Goal: Communication & Community: Connect with others

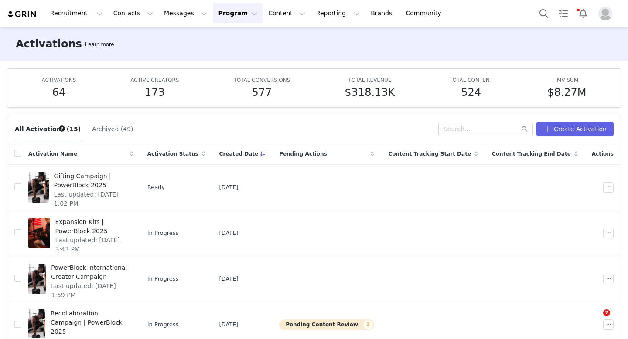
click at [228, 22] on button "Program Program" at bounding box center [238, 13] width 50 height 20
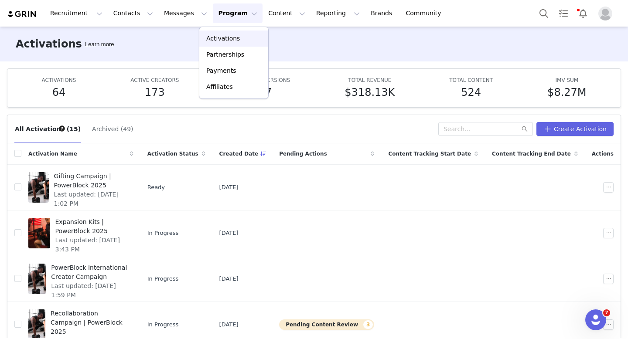
click at [221, 36] on p "Activations" at bounding box center [223, 38] width 34 height 9
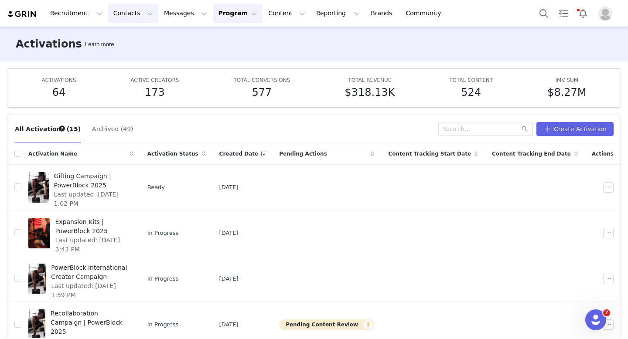
click at [122, 16] on button "Contacts Contacts" at bounding box center [133, 13] width 50 height 20
click at [124, 37] on p "Creators" at bounding box center [122, 38] width 26 height 9
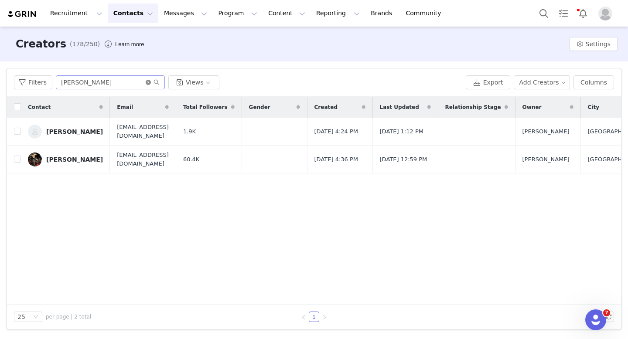
click at [146, 82] on icon "icon: close-circle" at bounding box center [148, 82] width 5 height 5
click at [128, 86] on input "text" at bounding box center [110, 82] width 109 height 14
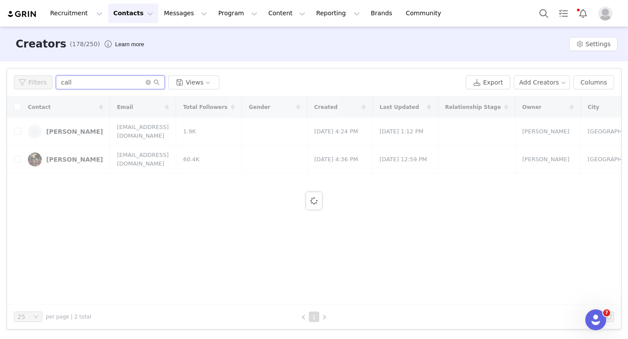
type input "calli"
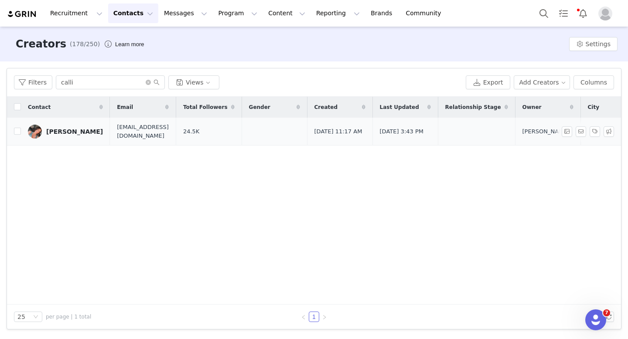
click at [68, 131] on div "[PERSON_NAME]" at bounding box center [74, 131] width 57 height 7
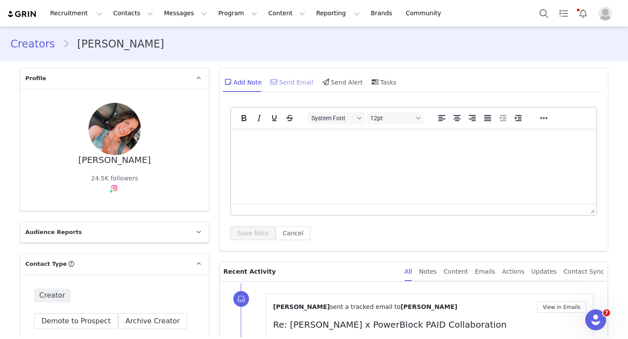
click at [289, 82] on div "Send Email" at bounding box center [290, 81] width 45 height 21
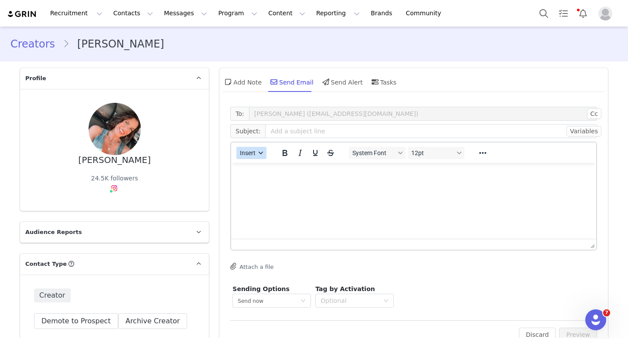
click at [256, 149] on button "Insert" at bounding box center [251, 153] width 30 height 12
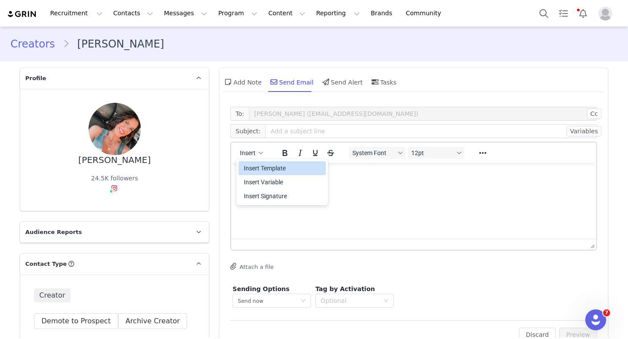
click at [263, 171] on div "Insert Template" at bounding box center [283, 168] width 78 height 10
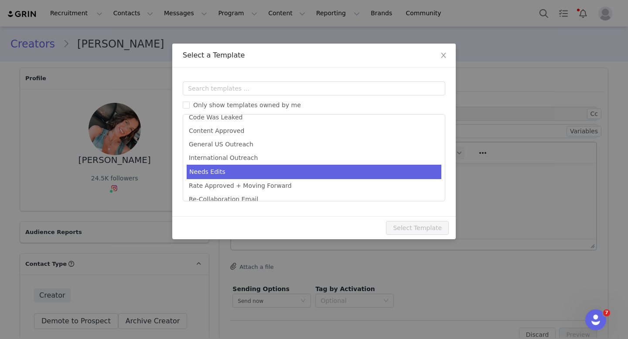
click at [263, 172] on li "Needs Edits" at bounding box center [314, 172] width 255 height 14
type input "[first_name], Let's Edit! Collaboration With PowerBlock"
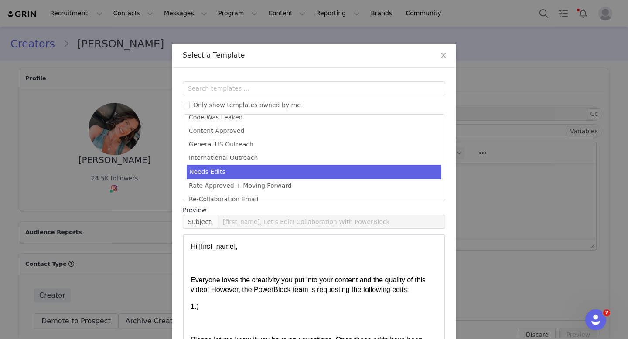
scroll to position [48, 0]
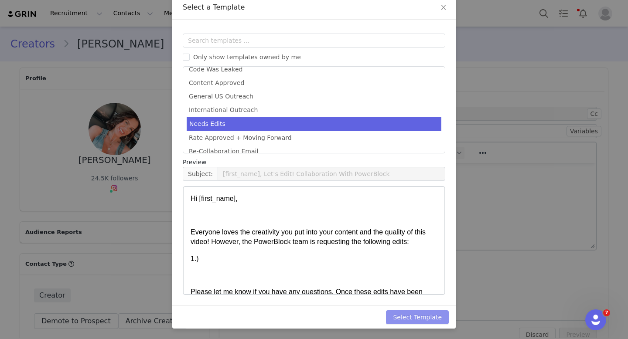
click at [421, 315] on button "Select Template" at bounding box center [417, 317] width 63 height 14
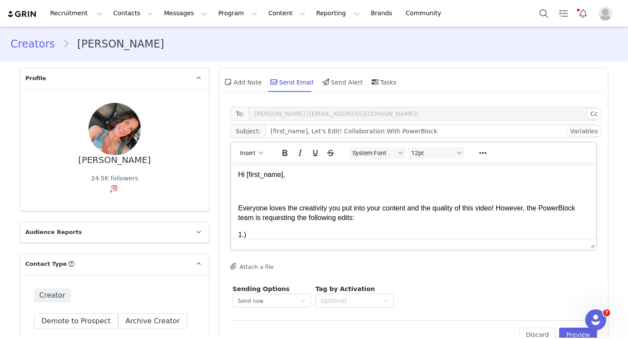
scroll to position [0, 0]
click at [428, 222] on p "Everyone loves the creativity you put into your content and the quality of this…" at bounding box center [413, 214] width 351 height 20
click at [303, 132] on input "[first_name], Let's Edit! Collaboration With PowerBlock" at bounding box center [431, 131] width 332 height 14
type input "[PERSON_NAME], Let's Edit! Collaboration With PowerBlock"
click at [318, 208] on span "Everyone loves the creativity you put into your content and the quality of this…" at bounding box center [406, 212] width 337 height 17
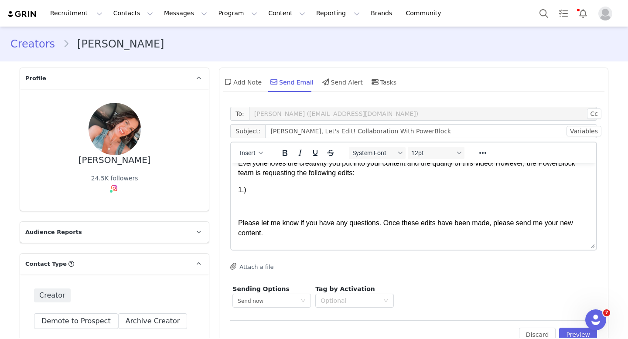
scroll to position [46, 0]
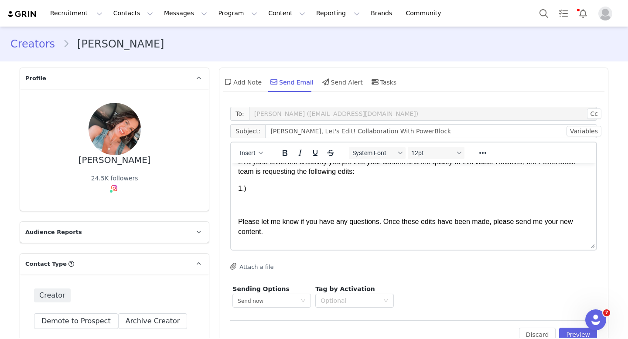
click at [271, 182] on div "Everyone loves the creativity you put into your content and the quality of this…" at bounding box center [413, 175] width 351 height 36
click at [267, 187] on p "1.)" at bounding box center [413, 189] width 351 height 10
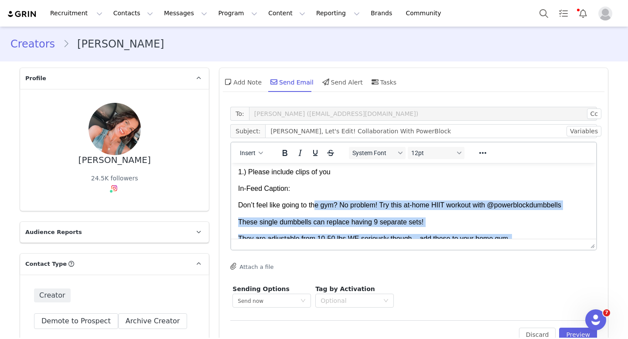
scroll to position [61, 0]
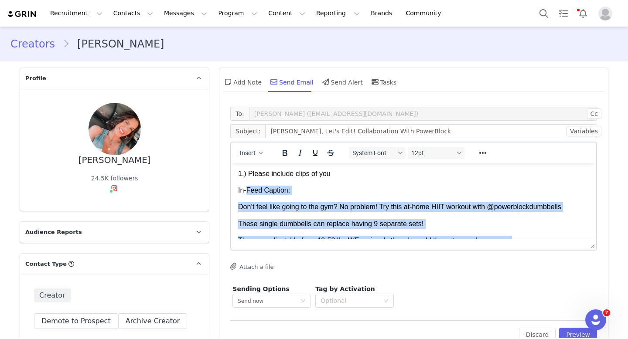
drag, startPoint x: 404, startPoint y: 226, endPoint x: 245, endPoint y: 194, distance: 161.7
click at [246, 194] on div "In-Feed Caption: Don’t feel like going to the gym? No problem! Try this at-home…" at bounding box center [413, 224] width 351 height 77
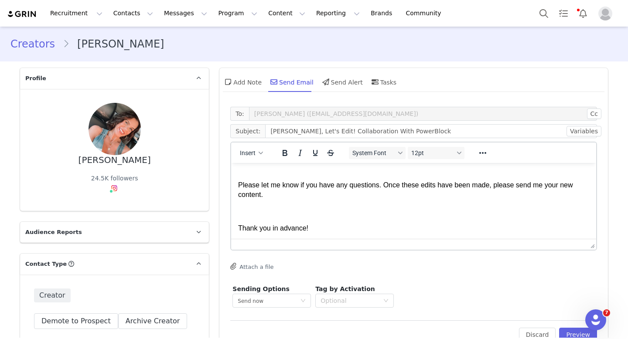
scroll to position [128, 0]
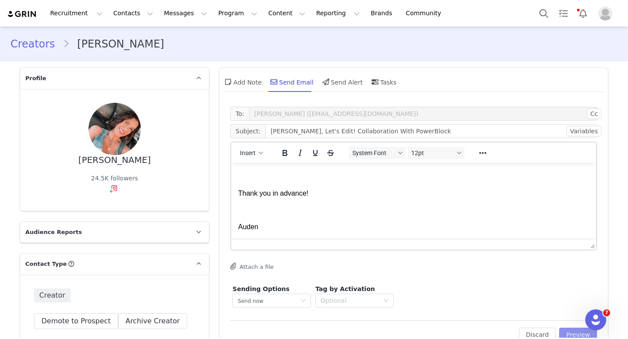
click at [566, 330] on button "Preview" at bounding box center [578, 335] width 38 height 14
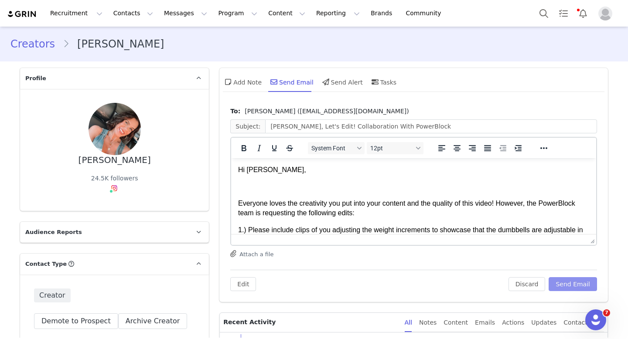
scroll to position [0, 0]
click at [218, 11] on button "Program Program" at bounding box center [238, 13] width 50 height 20
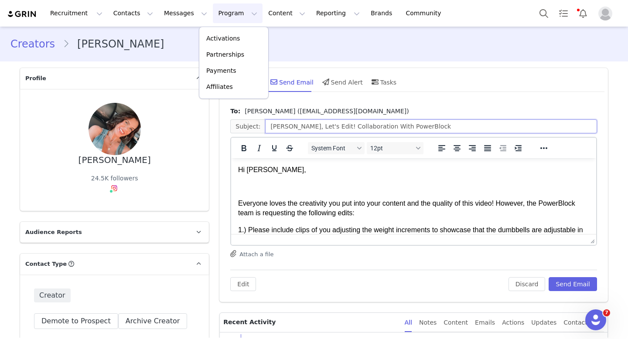
click at [400, 132] on input "[PERSON_NAME], Let's Edit! Collaboration With PowerBlock" at bounding box center [431, 126] width 332 height 14
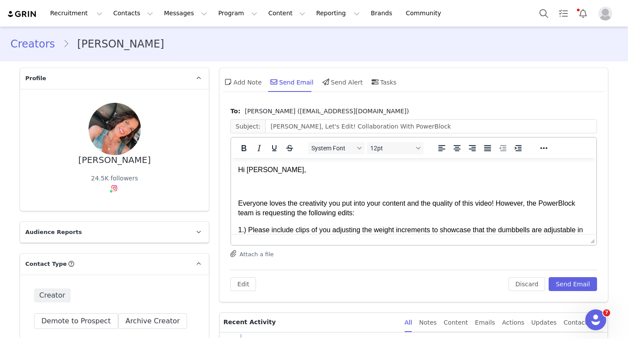
click at [386, 200] on span "Everyone loves the creativity you put into your content and the quality of this…" at bounding box center [406, 208] width 337 height 17
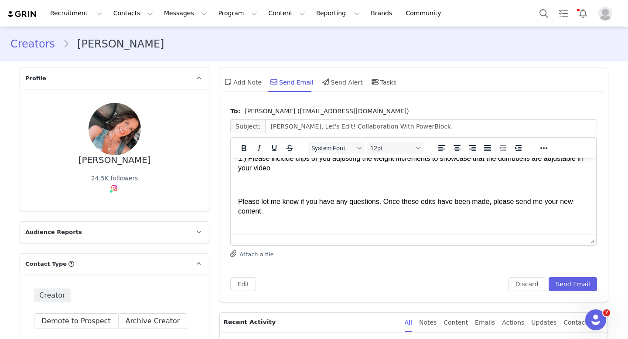
scroll to position [77, 0]
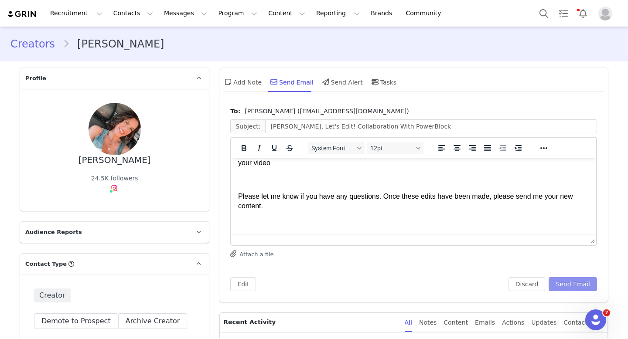
click at [587, 286] on button "Send Email" at bounding box center [572, 284] width 48 height 14
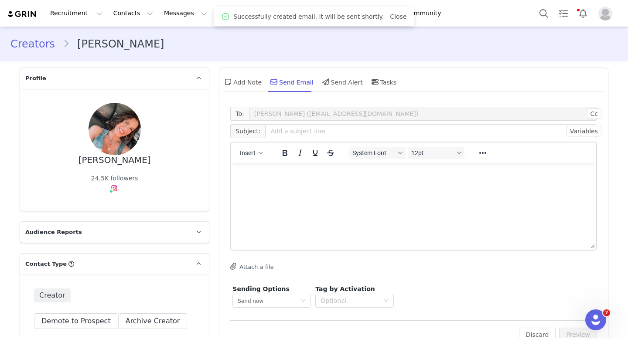
scroll to position [0, 0]
click at [213, 12] on button "Program Program" at bounding box center [238, 13] width 50 height 20
click at [220, 38] on p "Activations" at bounding box center [223, 38] width 34 height 9
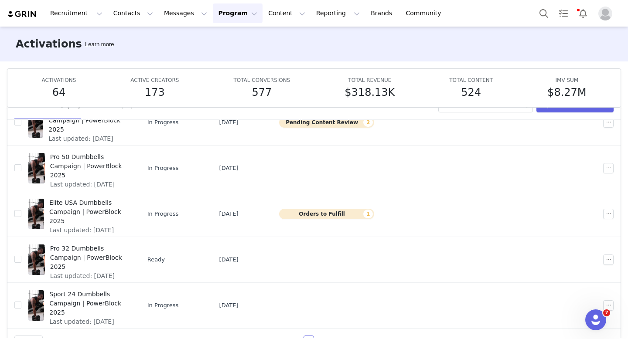
scroll to position [46, 0]
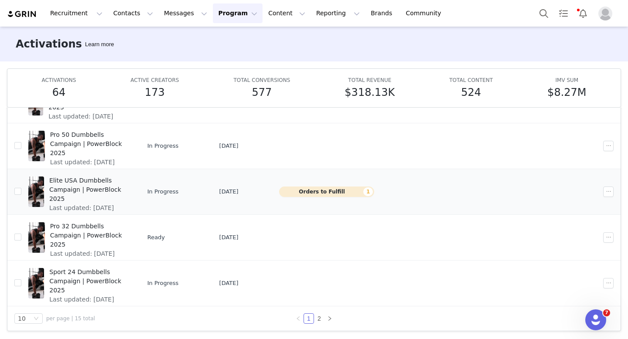
click at [118, 181] on span "Elite USA Dumbbells Campaign | PowerBlock 2025" at bounding box center [88, 189] width 79 height 27
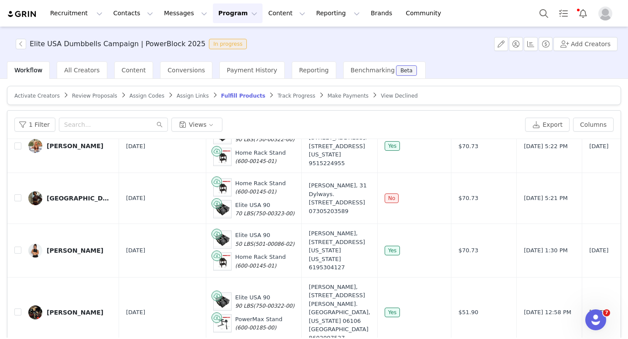
scroll to position [975, 0]
click at [23, 48] on button "button" at bounding box center [21, 44] width 10 height 10
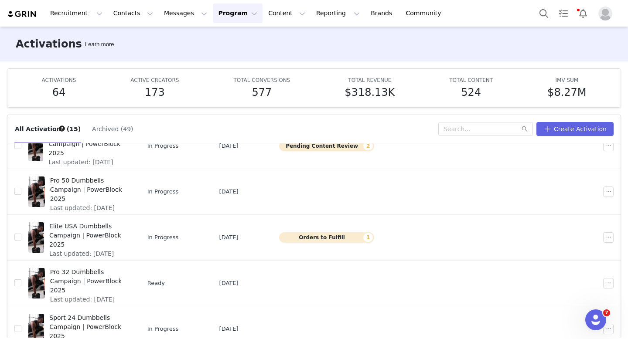
scroll to position [46, 0]
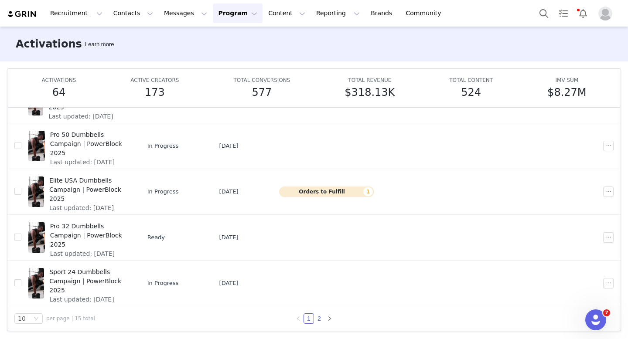
click at [317, 317] on link "2" at bounding box center [319, 319] width 10 height 10
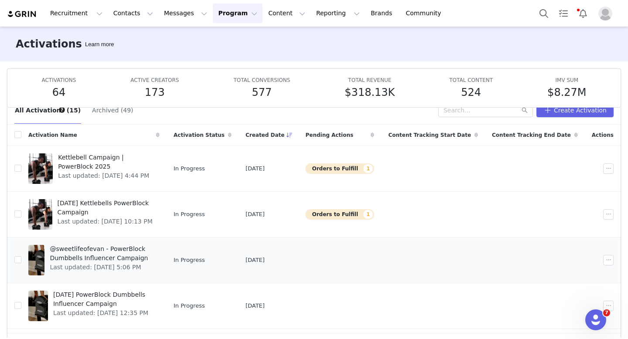
scroll to position [17, 0]
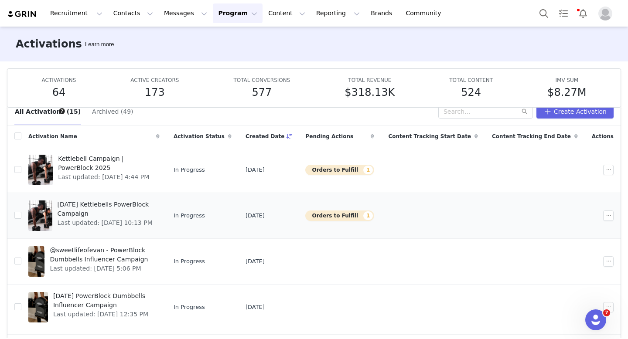
click at [104, 212] on span "[DATE] Kettlebells PowerBlock Campaign" at bounding box center [106, 209] width 97 height 18
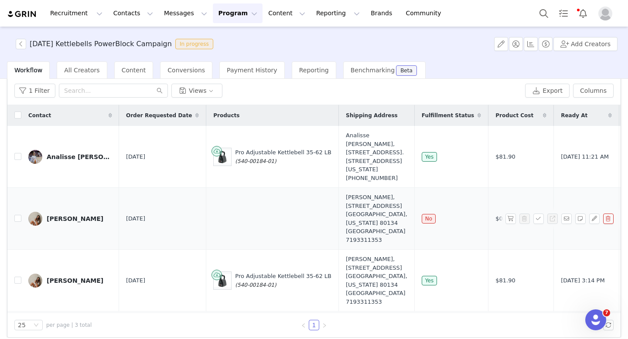
scroll to position [41, 0]
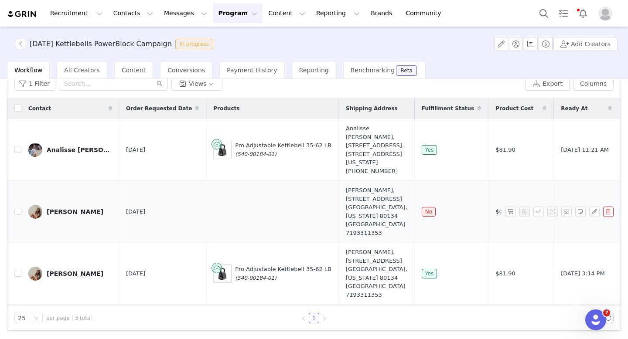
click at [609, 213] on button "button" at bounding box center [608, 212] width 10 height 10
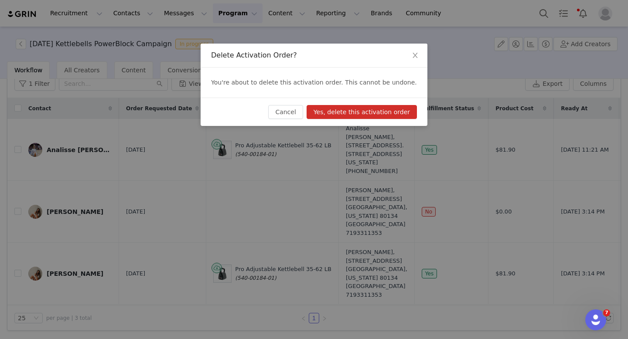
click at [398, 107] on button "Yes, delete this activation order" at bounding box center [361, 112] width 110 height 14
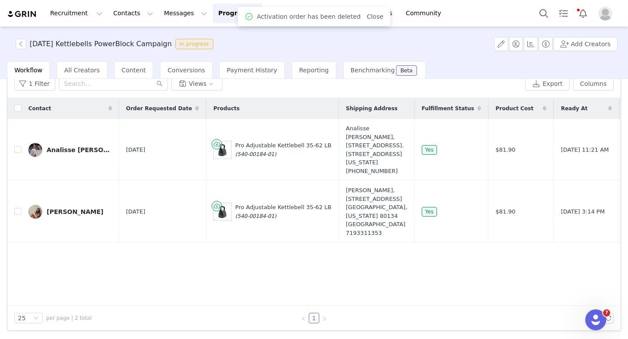
scroll to position [41, 0]
click at [20, 44] on button "button" at bounding box center [21, 44] width 10 height 10
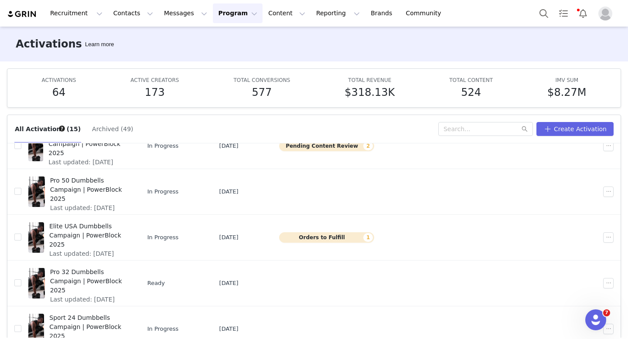
scroll to position [46, 0]
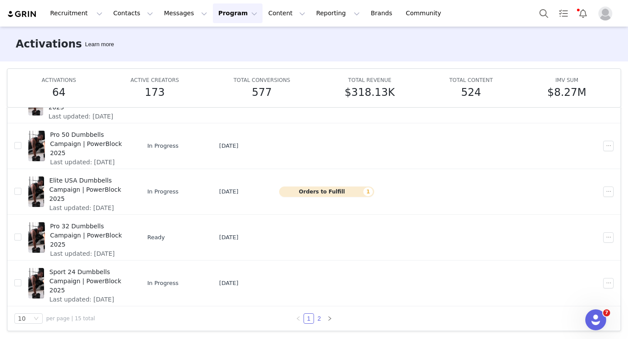
click at [320, 320] on link "2" at bounding box center [319, 319] width 10 height 10
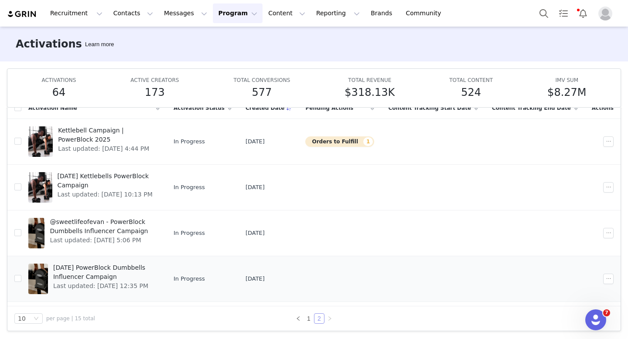
scroll to position [0, 0]
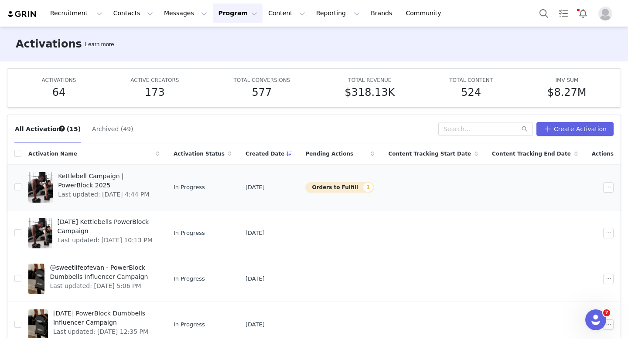
click at [85, 173] on span "Kettlebell Campaign | PowerBlock 2025" at bounding box center [106, 181] width 96 height 18
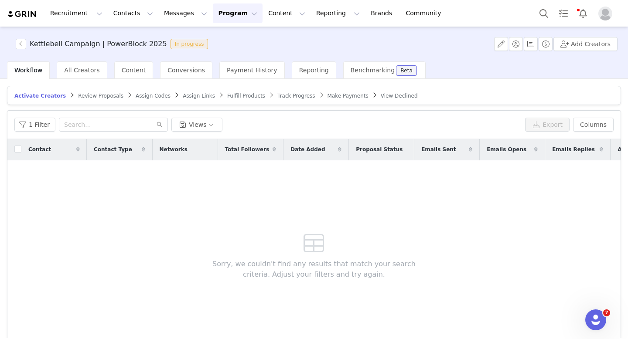
click at [229, 96] on span "Fulfill Products" at bounding box center [246, 96] width 38 height 6
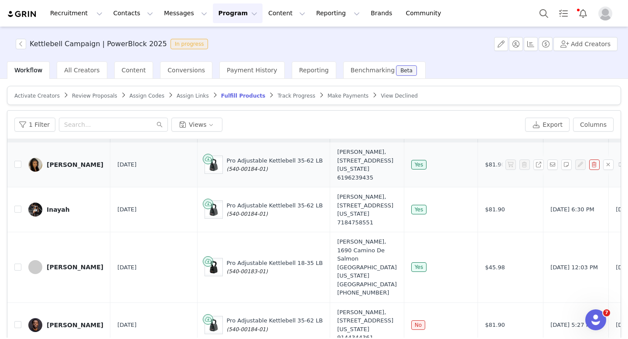
scroll to position [41, 0]
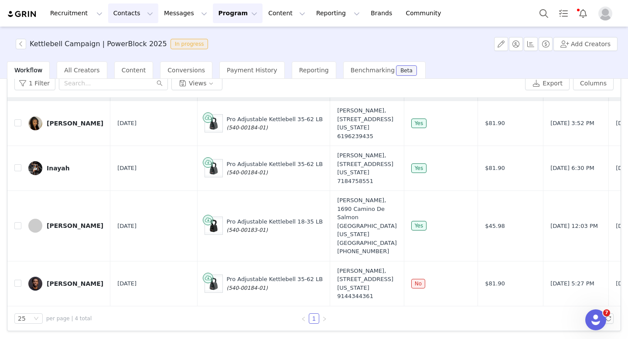
click at [132, 7] on button "Contacts Contacts" at bounding box center [133, 13] width 50 height 20
click at [126, 37] on p "Creators" at bounding box center [122, 38] width 26 height 9
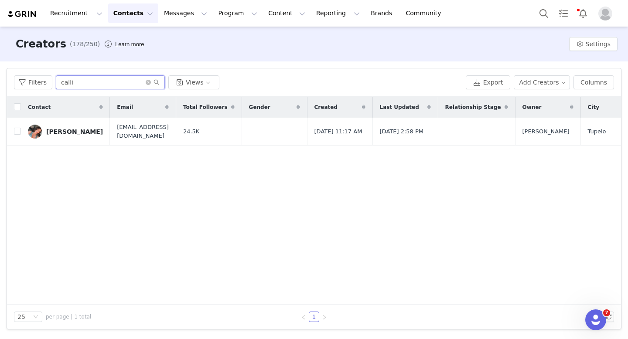
click at [148, 85] on input "calli" at bounding box center [110, 82] width 109 height 14
click at [147, 83] on icon "icon: close-circle" at bounding box center [148, 82] width 5 height 5
click at [138, 83] on input "text" at bounding box center [110, 82] width 109 height 14
type input "em"
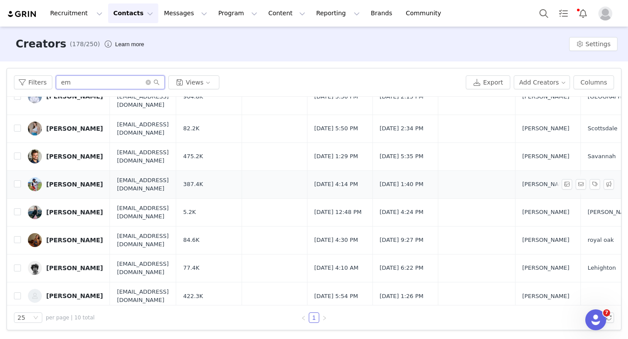
scroll to position [68, 0]
click at [67, 236] on div "[PERSON_NAME]" at bounding box center [74, 239] width 57 height 7
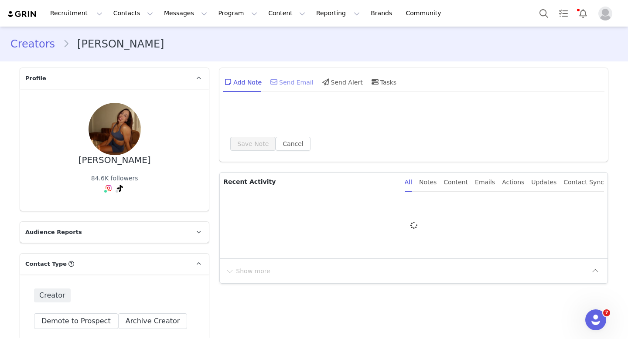
type input "+1 ([GEOGRAPHIC_DATA])"
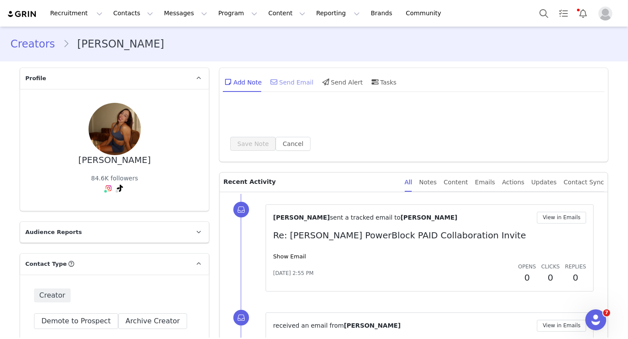
click at [289, 84] on div "Send Email" at bounding box center [290, 81] width 45 height 21
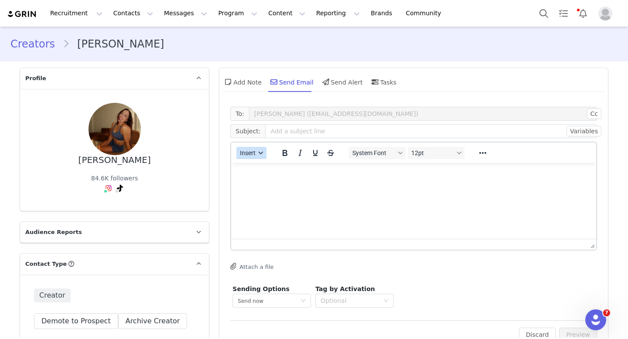
click at [250, 152] on span "Insert" at bounding box center [248, 153] width 16 height 7
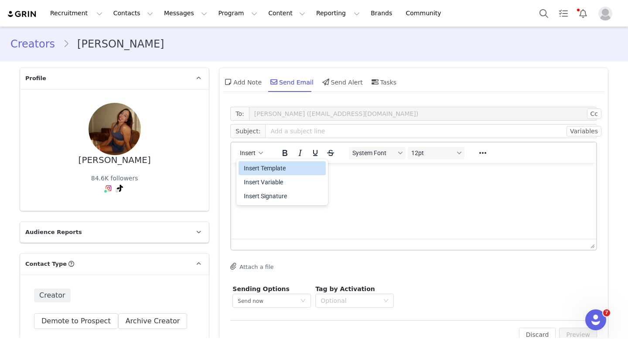
click at [262, 163] on div "Insert Template" at bounding box center [283, 168] width 78 height 10
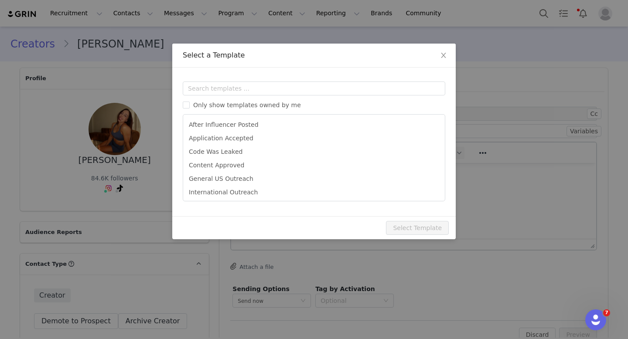
click at [262, 163] on li "Content Approved" at bounding box center [314, 166] width 255 height 14
type input "[first_name], Let's Post! Your PowerBlock Content Was Approved"
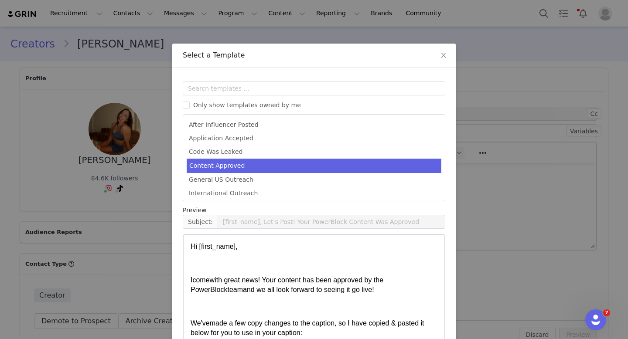
scroll to position [48, 0]
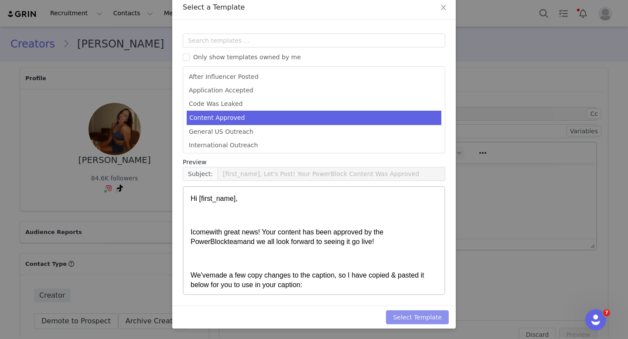
click at [426, 318] on button "Select Template" at bounding box center [417, 317] width 63 height 14
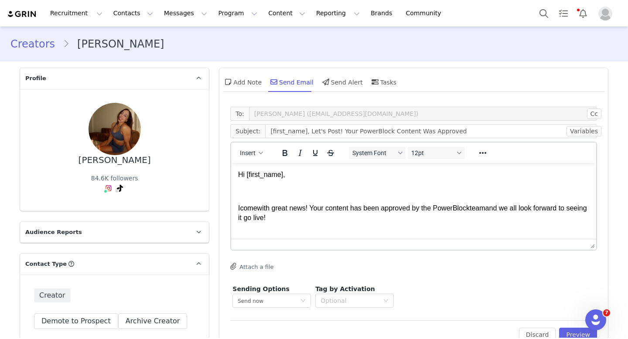
click at [333, 225] on body "Hi [first_name], I come with great news! Your content has been approved by the …" at bounding box center [413, 311] width 351 height 283
click at [303, 130] on input "[first_name], Let's Post! Your PowerBlock Content Was Approved" at bounding box center [431, 131] width 332 height 14
type input "[PERSON_NAME], Let's Post! Your PowerBlock Content Was Approved"
click at [365, 212] on span "with great news! Your content has been approved by the PowerBlock" at bounding box center [363, 207] width 212 height 7
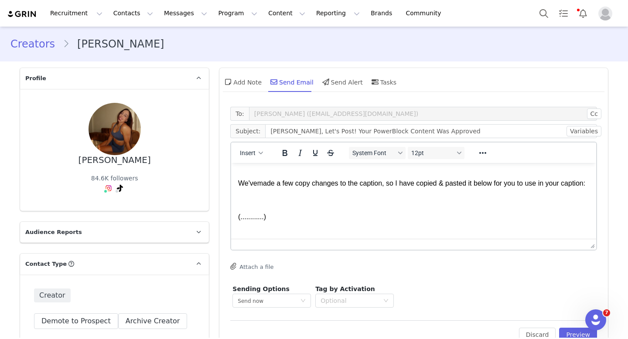
scroll to position [95, 0]
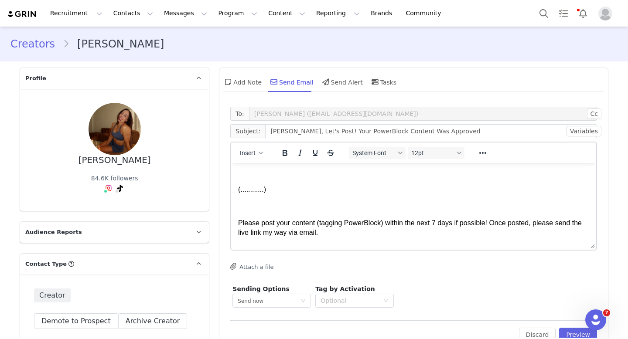
click at [292, 194] on p "(............)" at bounding box center [413, 190] width 351 height 10
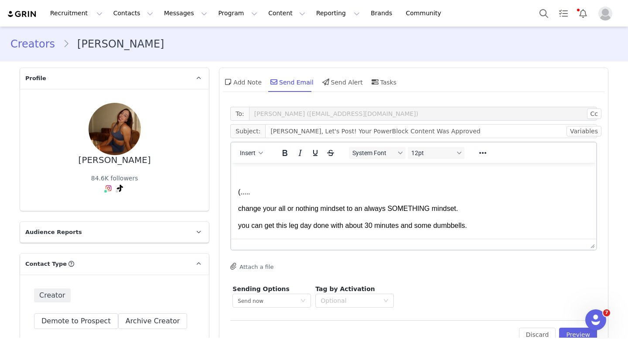
scroll to position [77, 0]
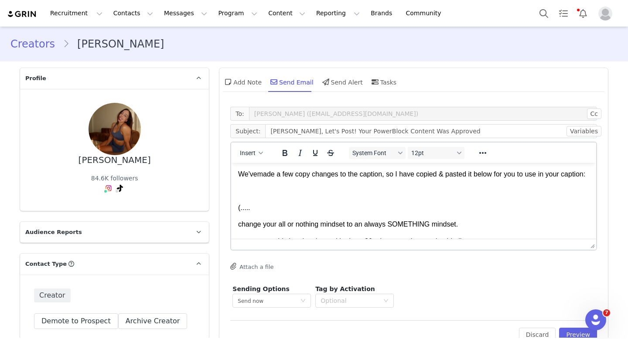
click at [258, 213] on p "(....." at bounding box center [413, 208] width 351 height 10
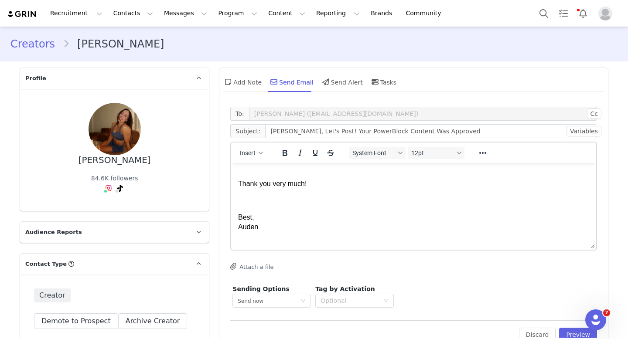
scroll to position [479, 0]
click at [572, 334] on button "Preview" at bounding box center [578, 335] width 38 height 14
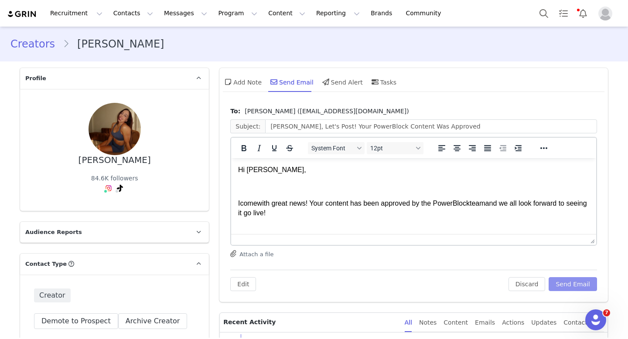
scroll to position [0, 0]
click at [377, 206] on span "with great news! Your content has been approved by the PowerBlock" at bounding box center [363, 203] width 212 height 7
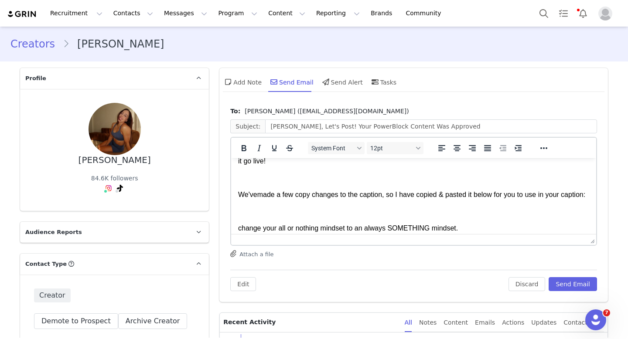
scroll to position [485, 0]
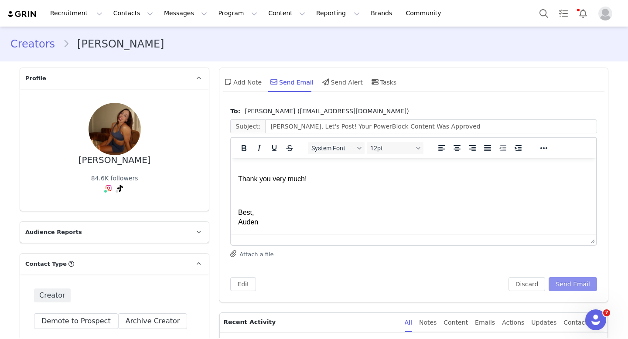
click at [562, 279] on button "Send Email" at bounding box center [572, 284] width 48 height 14
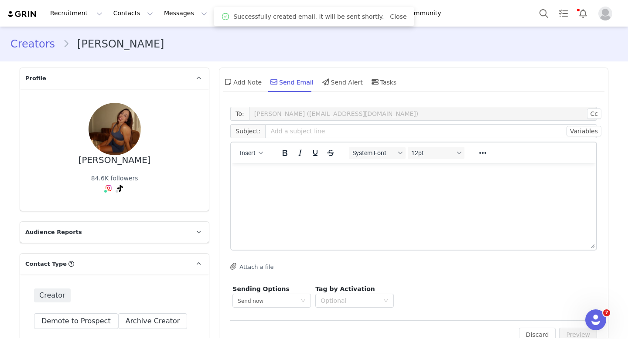
scroll to position [0, 0]
click at [131, 13] on button "Contacts Contacts" at bounding box center [133, 13] width 50 height 20
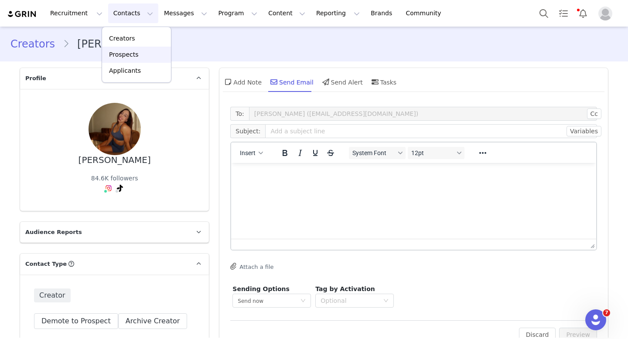
click at [124, 53] on p "Prospects" at bounding box center [123, 54] width 29 height 9
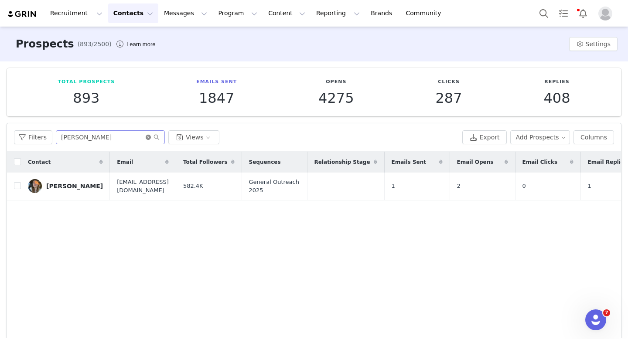
click at [147, 136] on icon "icon: close-circle" at bounding box center [148, 137] width 5 height 5
click at [136, 137] on input "text" at bounding box center [110, 137] width 109 height 14
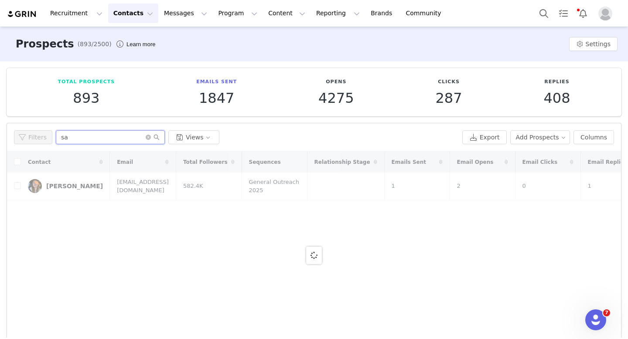
type input "sas"
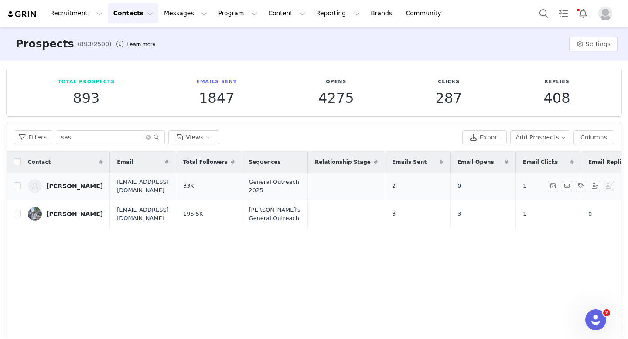
click at [56, 183] on div "[PERSON_NAME]" at bounding box center [74, 186] width 57 height 7
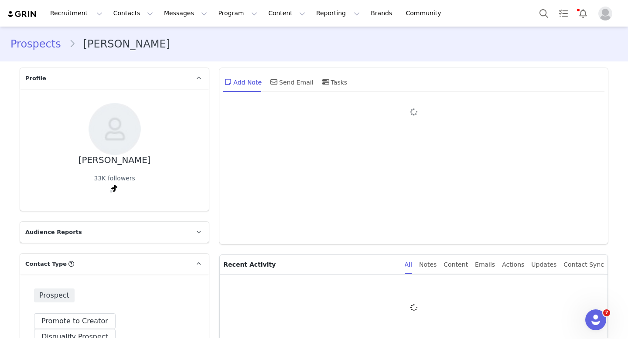
type input "+1 ([GEOGRAPHIC_DATA])"
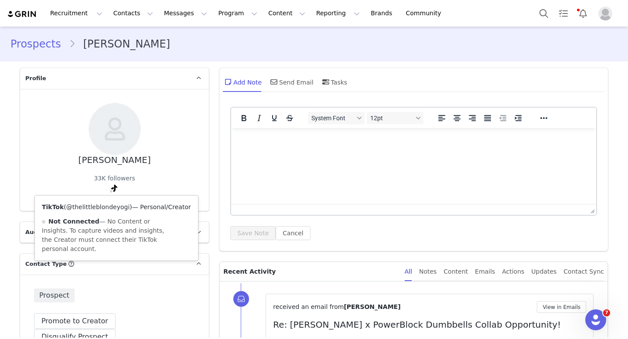
click at [105, 204] on link "@thelittleblondeyogi" at bounding box center [98, 207] width 64 height 7
